Goal: Find contact information: Find contact information

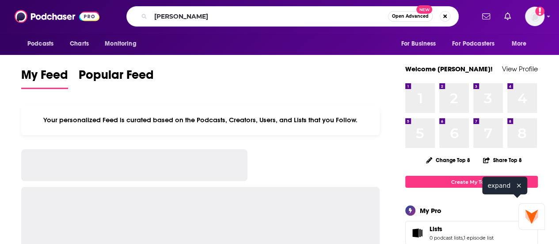
type input "[PERSON_NAME]"
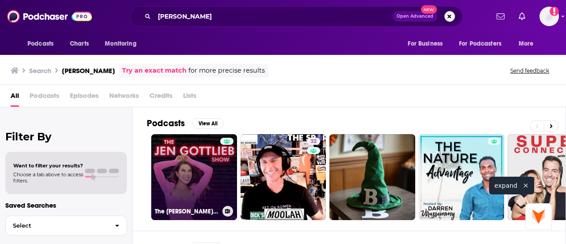
click at [164, 173] on link "The [PERSON_NAME] Show" at bounding box center [194, 177] width 86 height 86
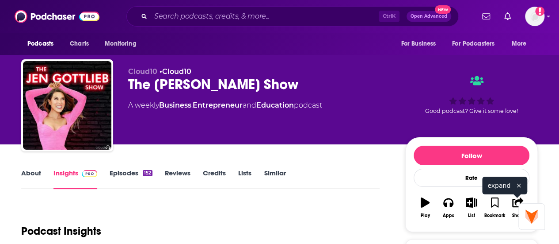
click at [35, 172] on link "About" at bounding box center [31, 178] width 20 height 20
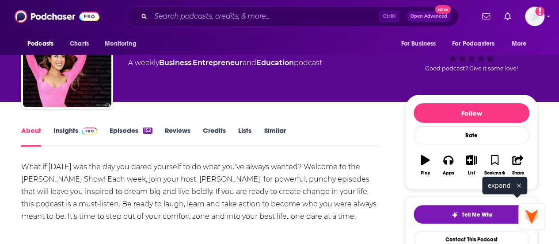
scroll to position [44, 0]
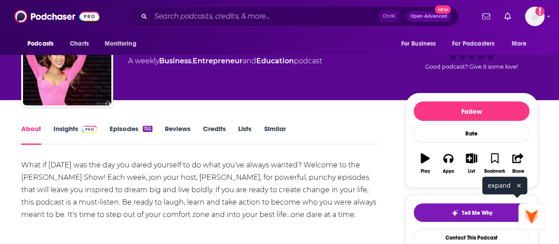
click at [156, 198] on div "What if [DATE] was the day you dared yourself to do what you've always wanted? …" at bounding box center [200, 190] width 358 height 62
click at [121, 205] on div "What if [DATE] was the day you dared yourself to do what you've always wanted? …" at bounding box center [200, 190] width 358 height 62
click at [142, 129] on link "Episodes 152" at bounding box center [131, 134] width 43 height 20
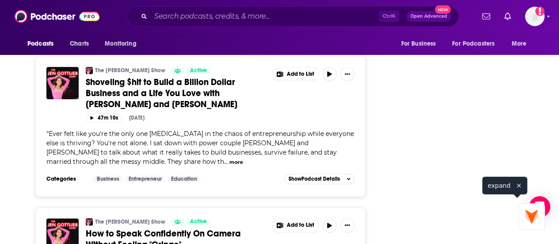
scroll to position [2254, 0]
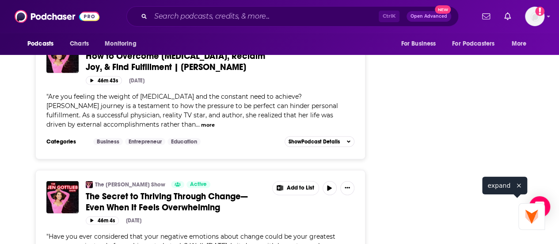
scroll to position [3050, 0]
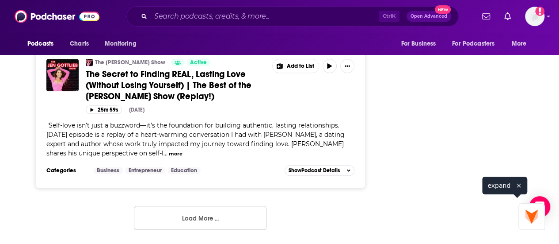
scroll to position [3801, 0]
click at [226, 224] on button "Load More ..." at bounding box center [200, 218] width 133 height 24
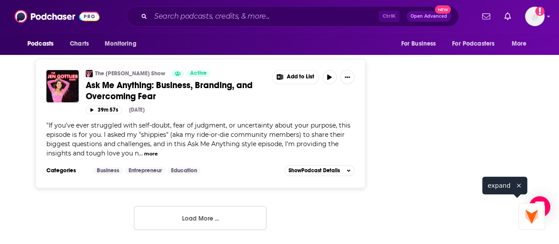
scroll to position [7570, 0]
click at [197, 214] on button "Load More ..." at bounding box center [200, 218] width 133 height 24
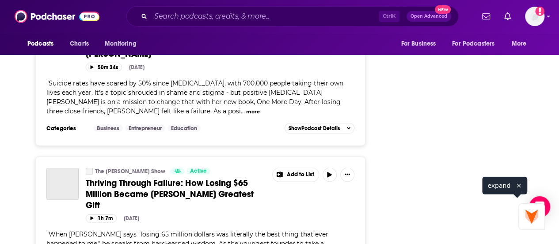
scroll to position [7703, 0]
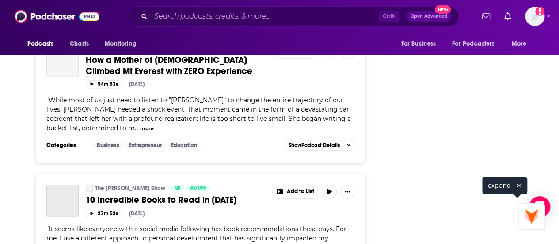
scroll to position [9471, 0]
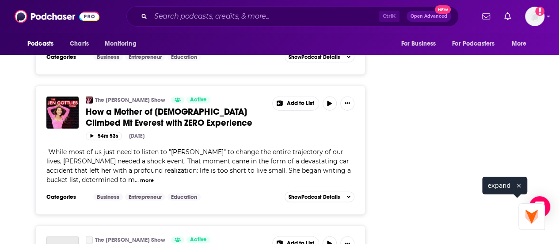
drag, startPoint x: 229, startPoint y: 165, endPoint x: 273, endPoint y: 164, distance: 43.8
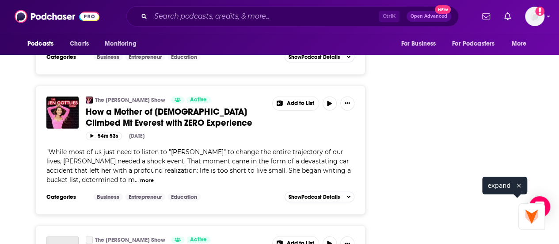
drag, startPoint x: 138, startPoint y: 167, endPoint x: 228, endPoint y: 167, distance: 89.7
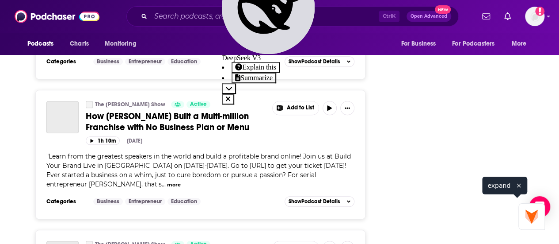
scroll to position [10355, 0]
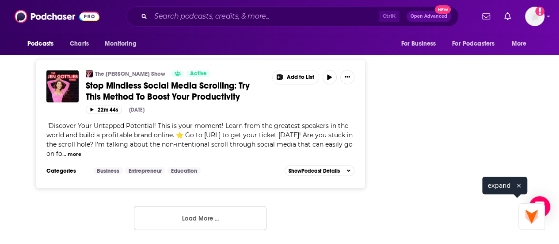
scroll to position [11415, 0]
drag, startPoint x: 200, startPoint y: 222, endPoint x: 208, endPoint y: 214, distance: 10.9
click at [203, 219] on button "Load More ..." at bounding box center [200, 218] width 133 height 24
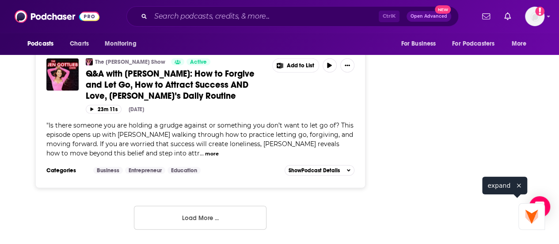
scroll to position [15194, 0]
click at [193, 210] on button "Load More ..." at bounding box center [200, 218] width 133 height 24
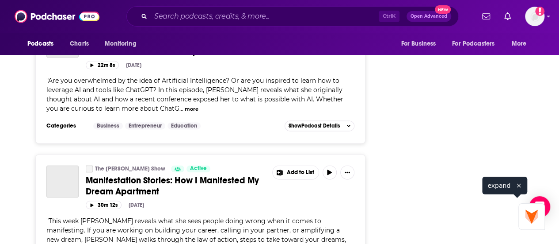
scroll to position [17448, 0]
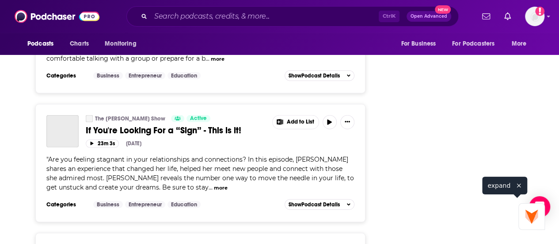
scroll to position [18067, 0]
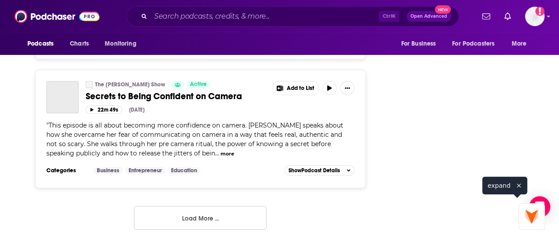
scroll to position [18464, 0]
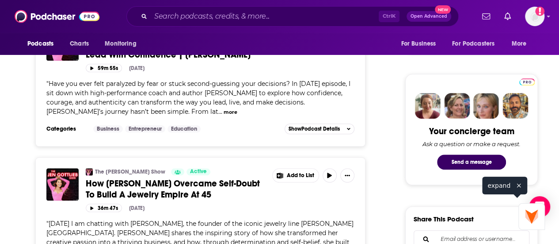
scroll to position [0, 0]
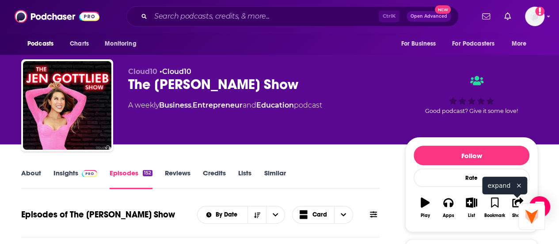
drag, startPoint x: 206, startPoint y: 102, endPoint x: 220, endPoint y: 95, distance: 15.8
click at [206, 101] on div "Cloud10 • Cloud10 The [PERSON_NAME] Show A weekly Business , Entrepreneur and E…" at bounding box center [259, 102] width 263 height 71
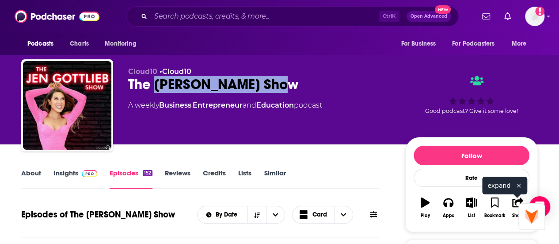
drag, startPoint x: 302, startPoint y: 87, endPoint x: 155, endPoint y: 89, distance: 147.2
click at [155, 89] on div "The [PERSON_NAME] Show" at bounding box center [259, 84] width 263 height 17
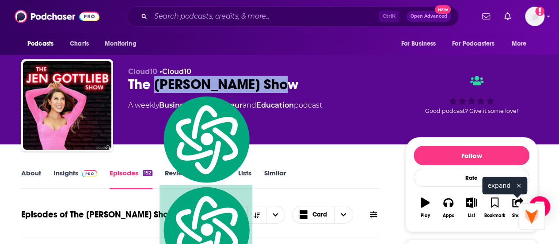
copy h2 "[PERSON_NAME] Show"
click at [28, 174] on link "About" at bounding box center [31, 178] width 20 height 20
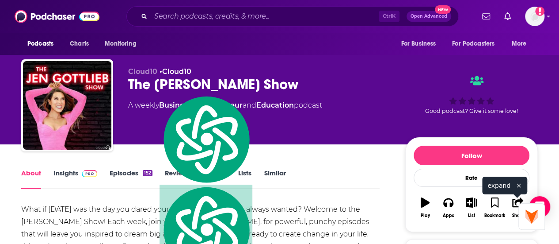
click at [220, 220] on div "What if [DATE] was the day you dared yourself to do what you've always wanted? …" at bounding box center [200, 234] width 358 height 62
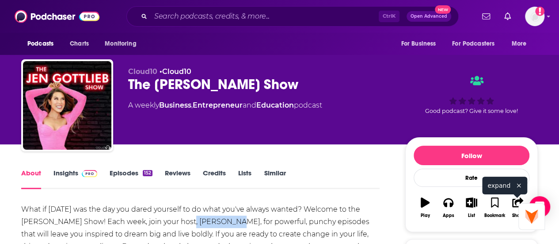
drag, startPoint x: 167, startPoint y: 223, endPoint x: 208, endPoint y: 224, distance: 40.7
click at [208, 224] on div "What if [DATE] was the day you dared yourself to do what you've always wanted? …" at bounding box center [200, 234] width 358 height 62
click at [61, 183] on link "Insights" at bounding box center [75, 178] width 44 height 20
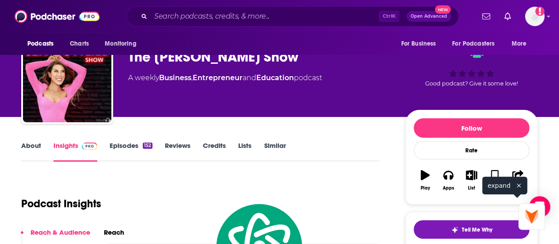
scroll to position [88, 0]
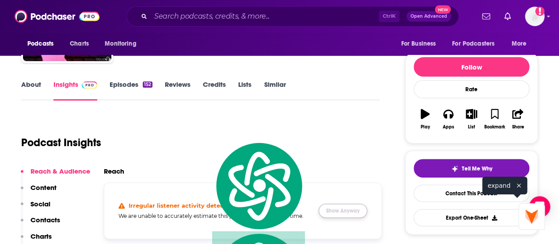
click at [348, 215] on button "Show Anyway" at bounding box center [343, 210] width 49 height 14
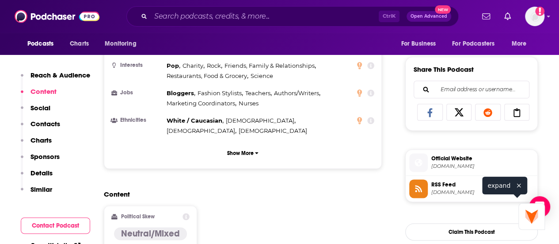
scroll to position [707, 0]
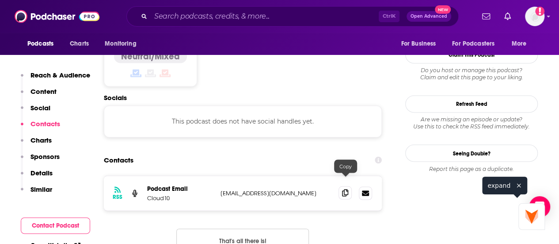
click at [349, 186] on span at bounding box center [345, 192] width 13 height 13
click at [162, 194] on div "RSS Podcast Email Cloud10 [EMAIL_ADDRESS][DOMAIN_NAME] [EMAIL_ADDRESS][DOMAIN_N…" at bounding box center [243, 192] width 278 height 34
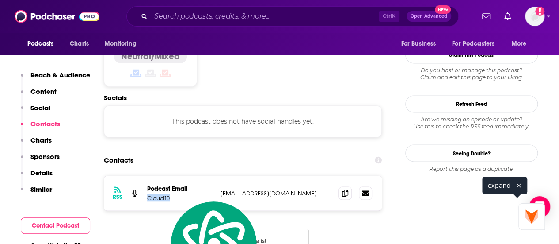
click at [162, 194] on div "RSS Podcast Email Cloud10 [EMAIL_ADDRESS][DOMAIN_NAME] [EMAIL_ADDRESS][DOMAIN_N…" at bounding box center [243, 192] width 278 height 34
copy p "Cloud10"
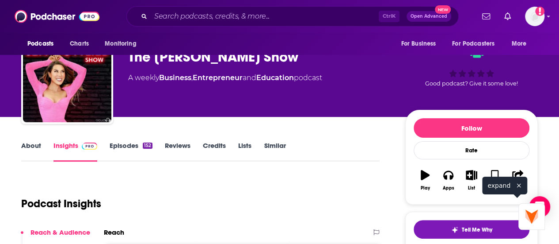
scroll to position [0, 0]
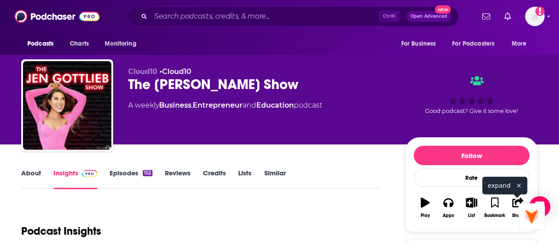
click at [27, 173] on link "About" at bounding box center [31, 178] width 20 height 20
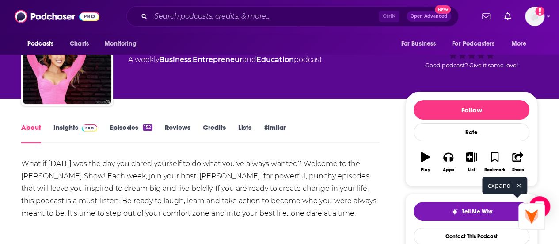
scroll to position [88, 0]
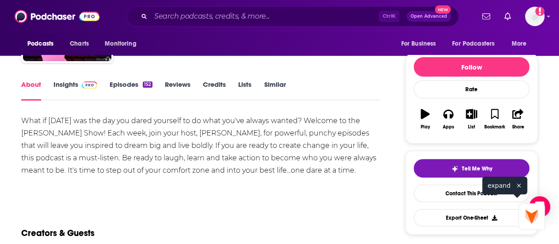
click at [135, 149] on div "What if [DATE] was the day you dared yourself to do what you've always wanted? …" at bounding box center [200, 145] width 358 height 62
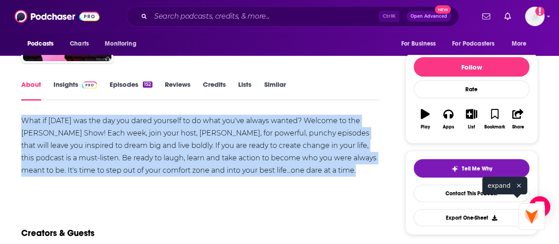
click at [135, 149] on div "What if [DATE] was the day you dared yourself to do what you've always wanted? …" at bounding box center [200, 145] width 358 height 62
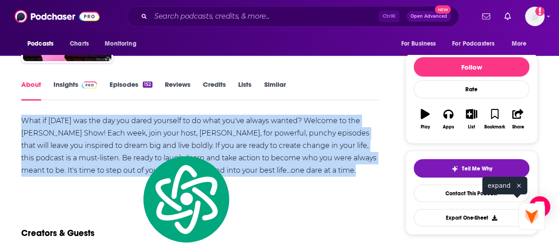
copy div "What if [DATE] was the day you dared yourself to do what you've always wanted? …"
click at [447, 113] on icon "button" at bounding box center [448, 114] width 10 height 9
